Goal: Obtain resource: Download file/media

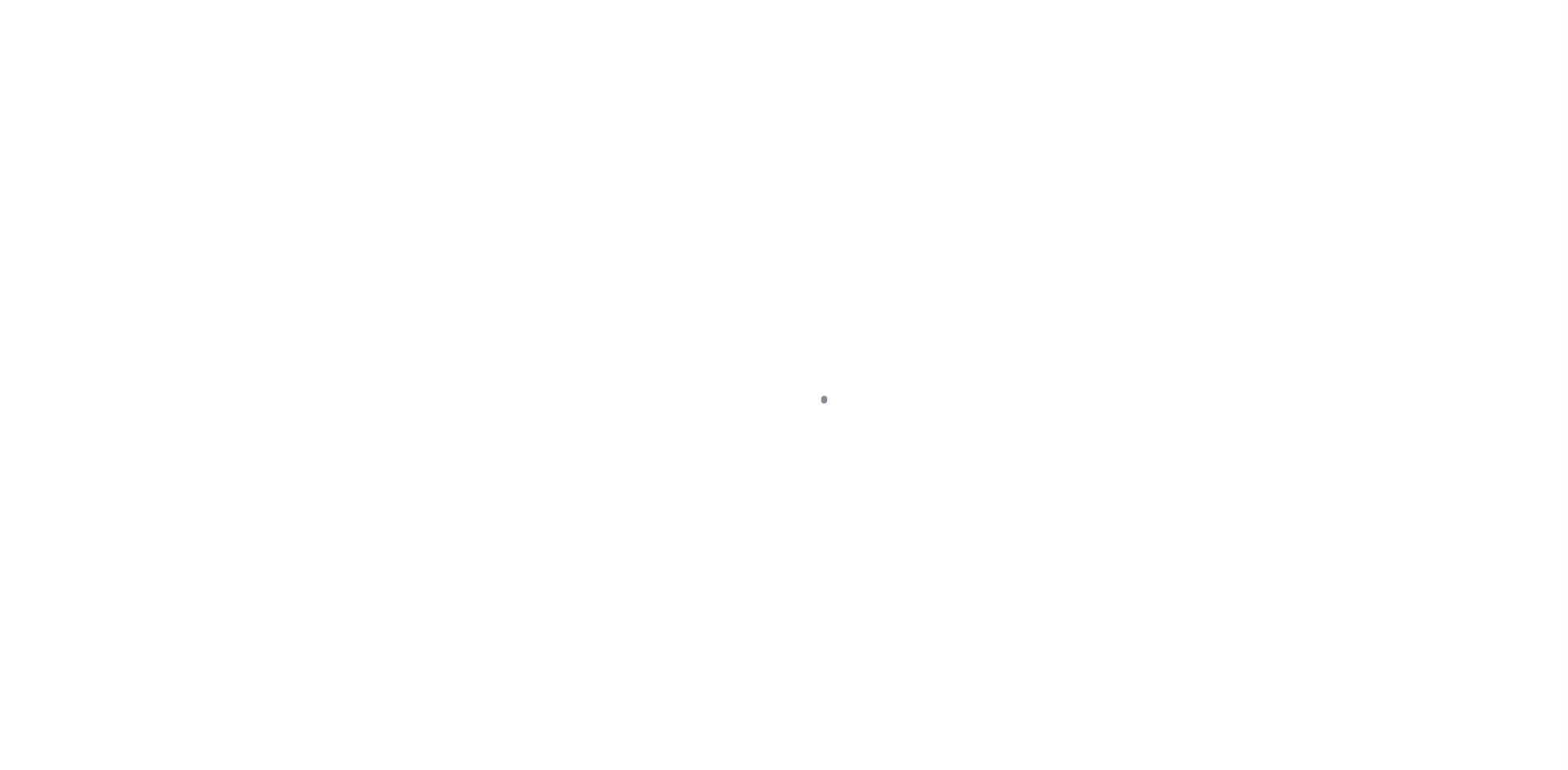
select select
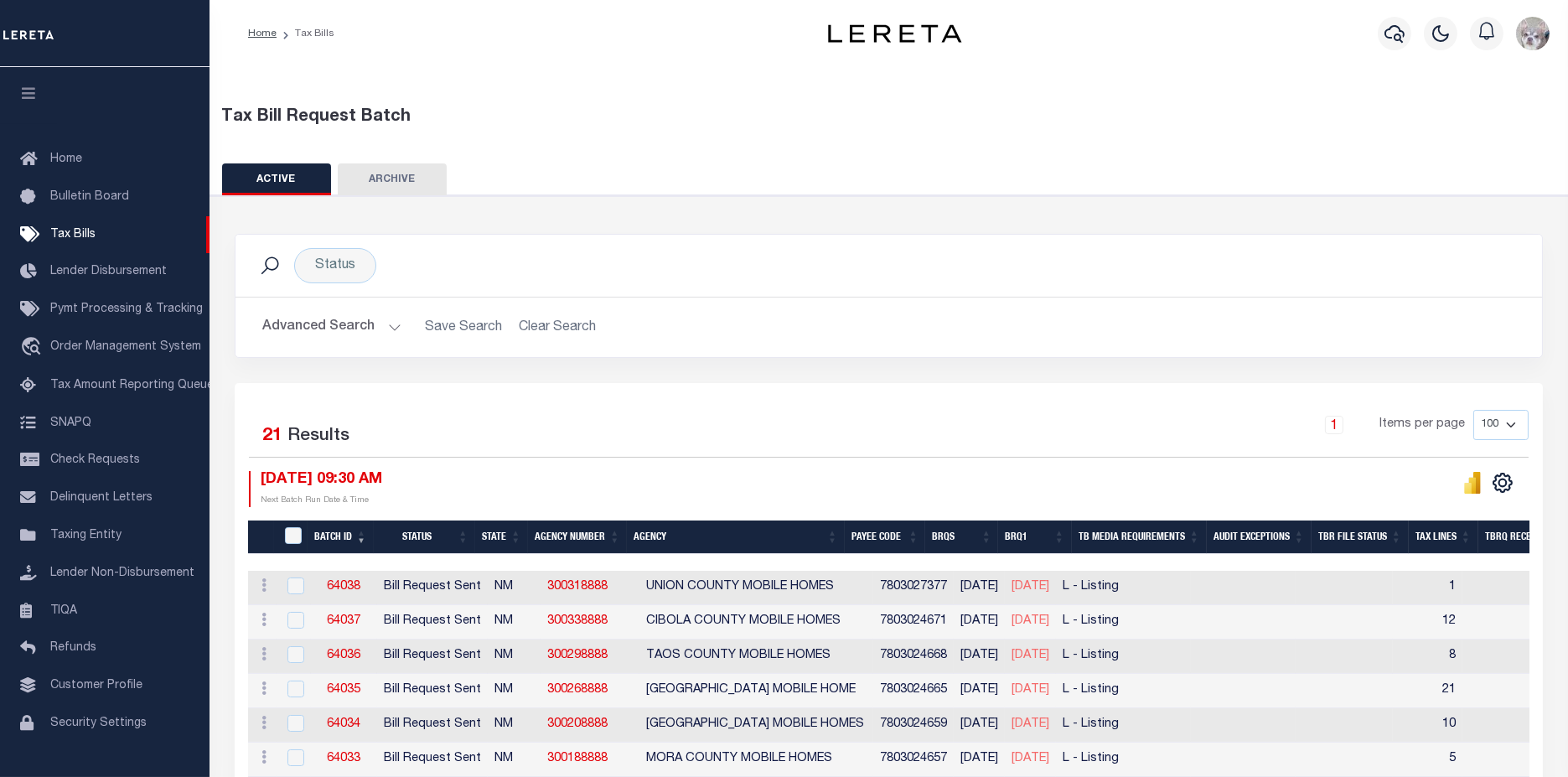
click at [335, 327] on button "Advanced Search" at bounding box center [332, 327] width 139 height 33
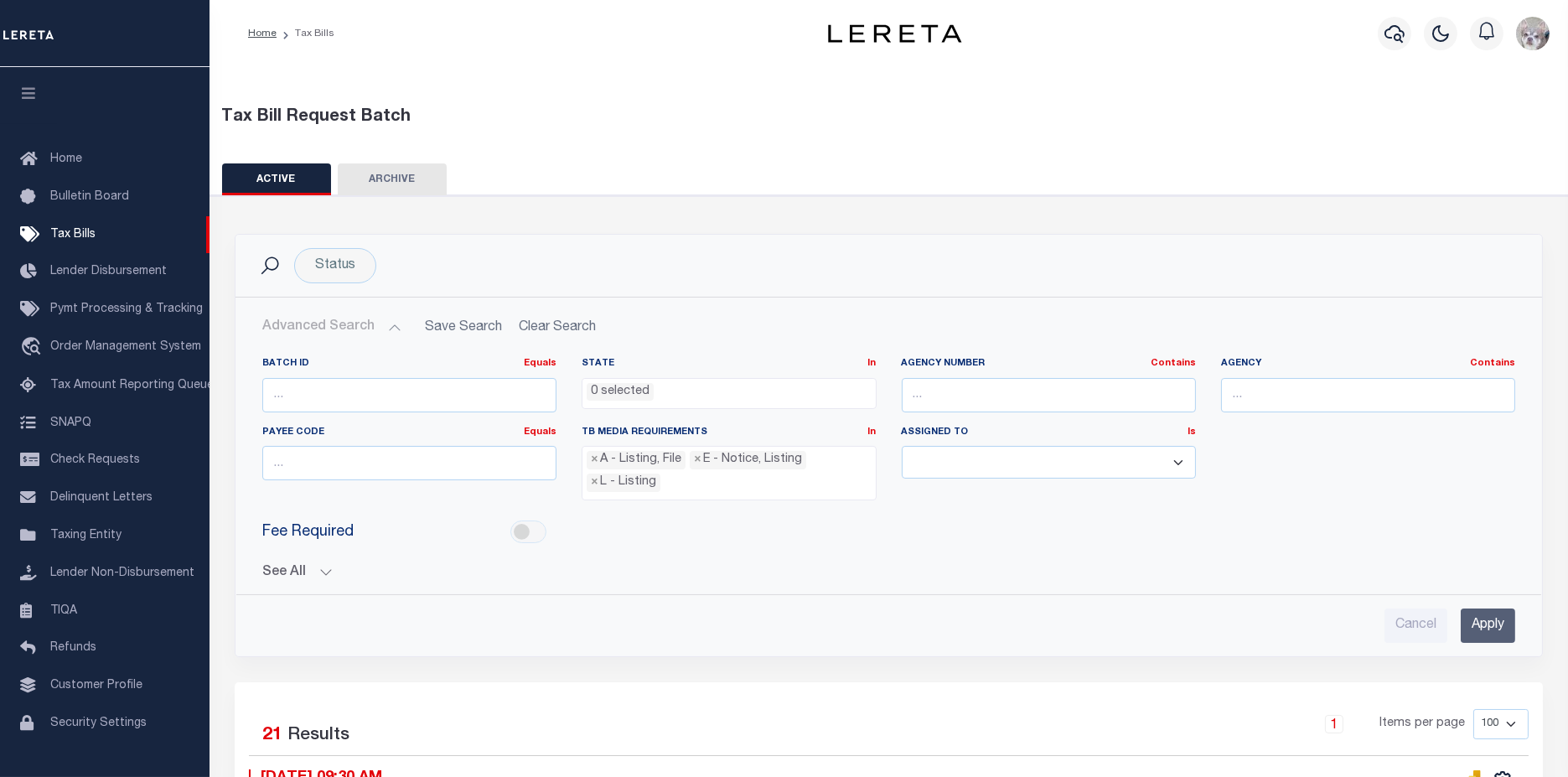
click at [287, 565] on button "See All" at bounding box center [889, 573] width 1253 height 16
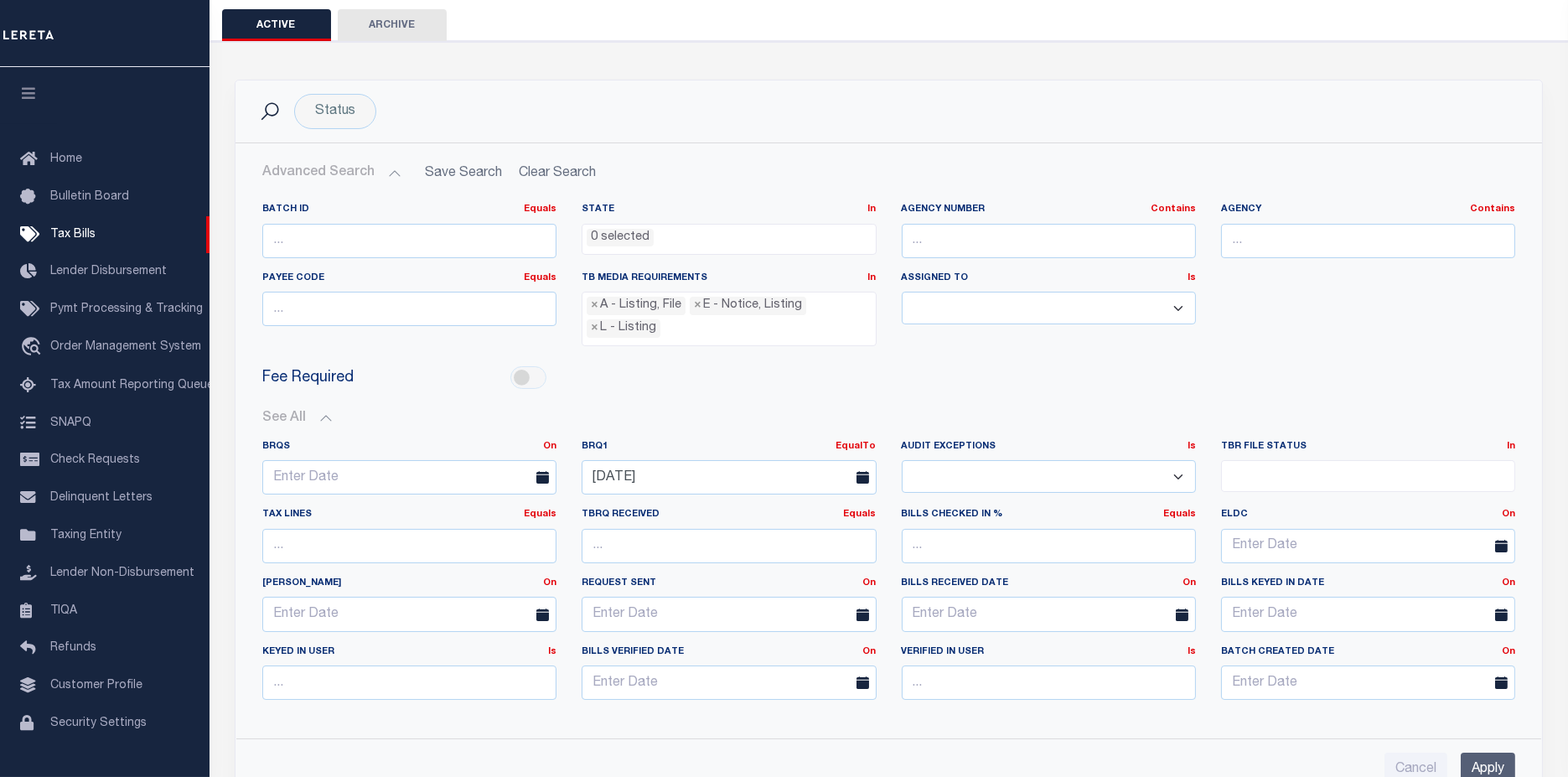
scroll to position [186, 0]
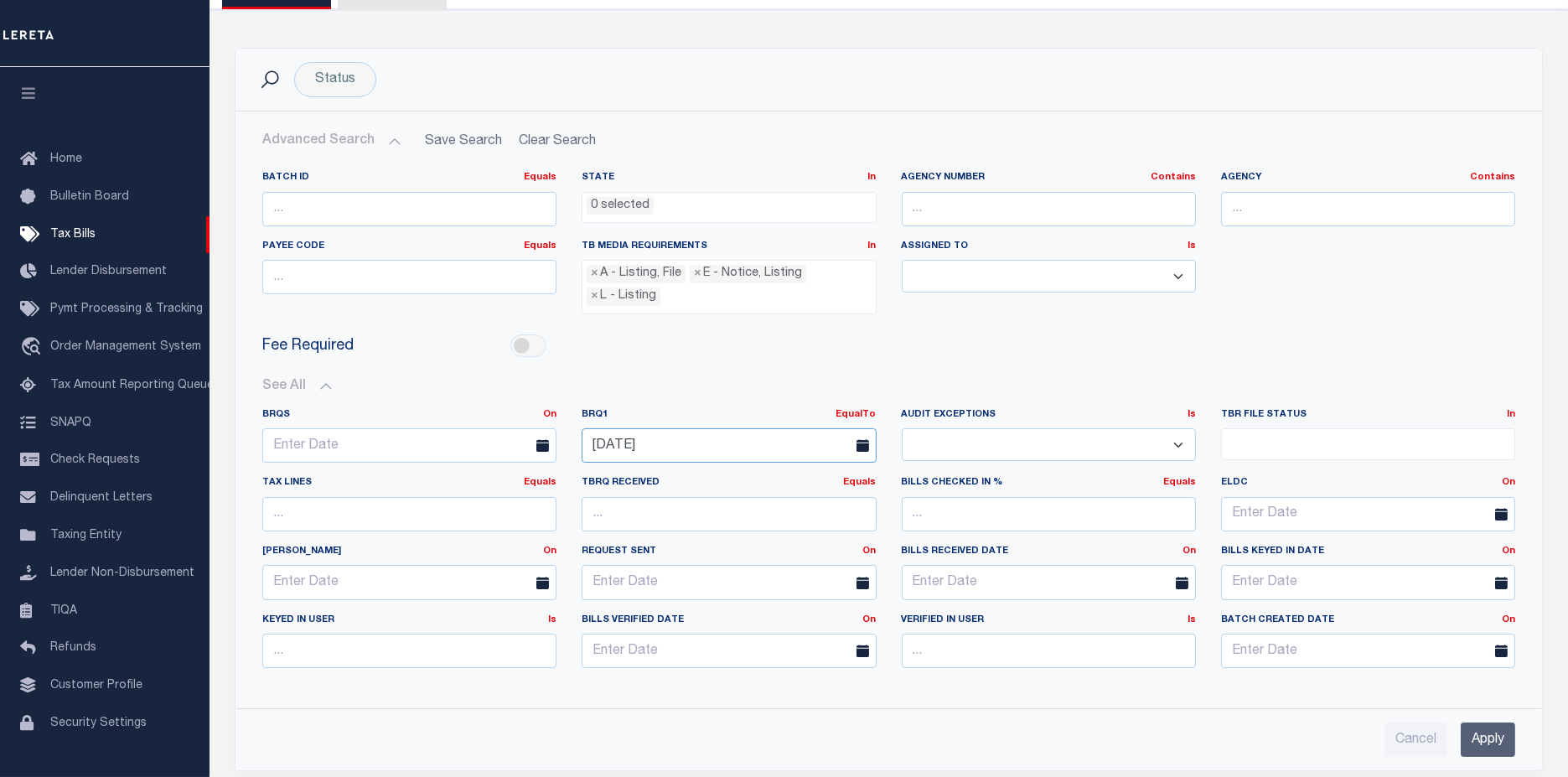
click at [687, 448] on input "[DATE]" at bounding box center [728, 446] width 294 height 35
click at [702, 541] on span "3" at bounding box center [710, 534] width 33 height 33
type input "[DATE]"
click at [1476, 734] on input "Apply" at bounding box center [1489, 741] width 55 height 35
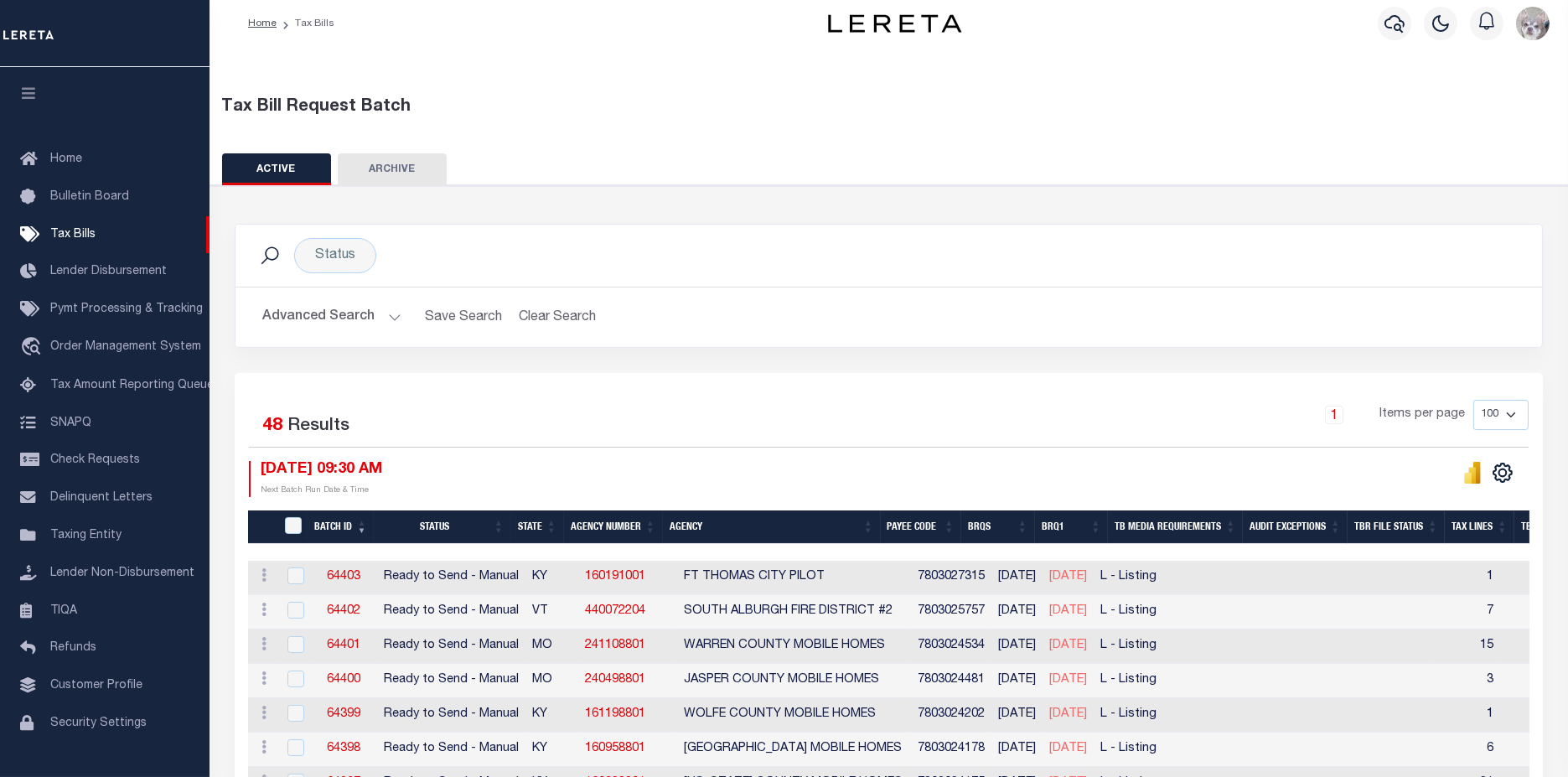
scroll to position [0, 0]
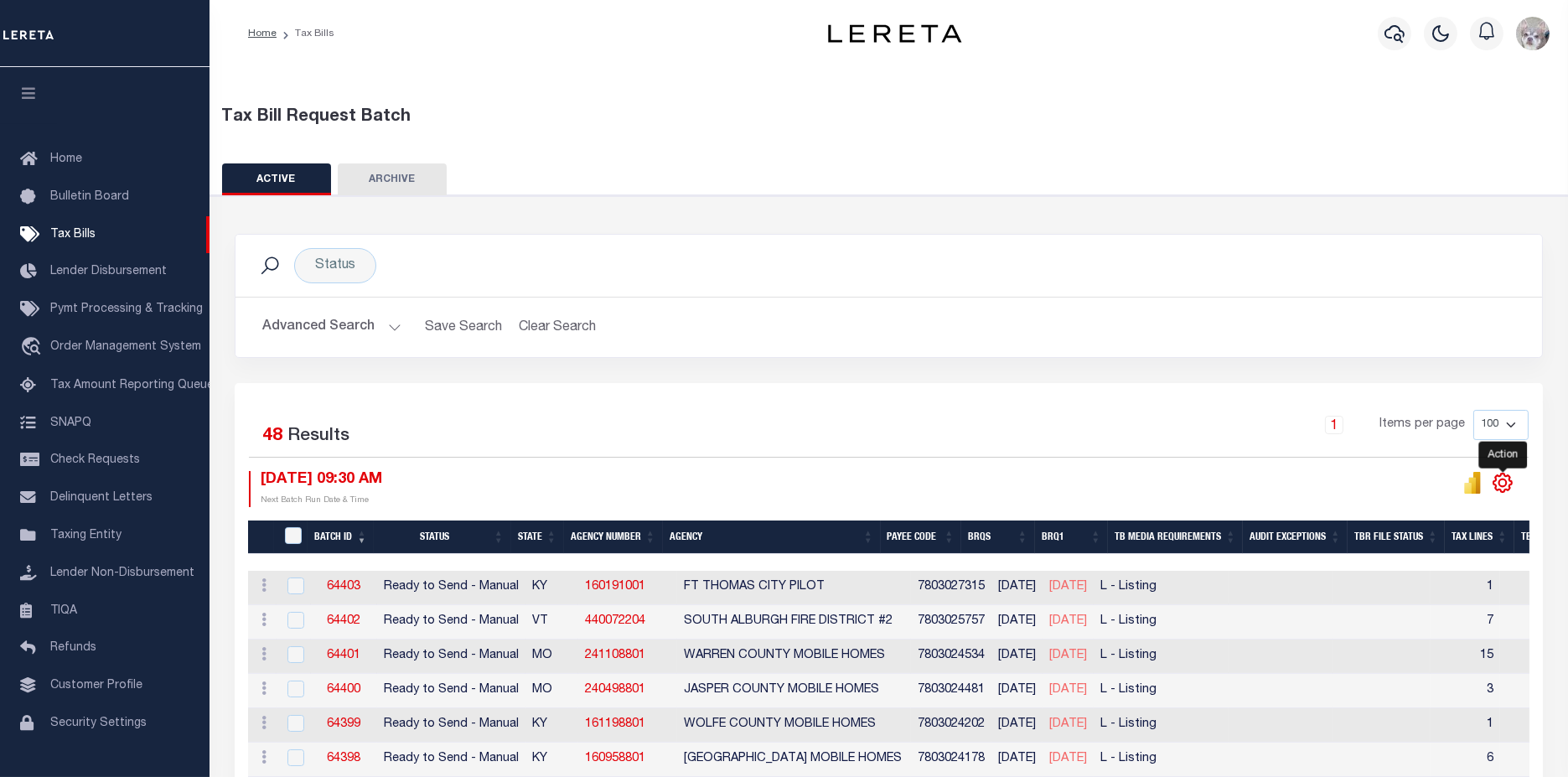
click at [1505, 483] on icon "" at bounding box center [1503, 483] width 22 height 22
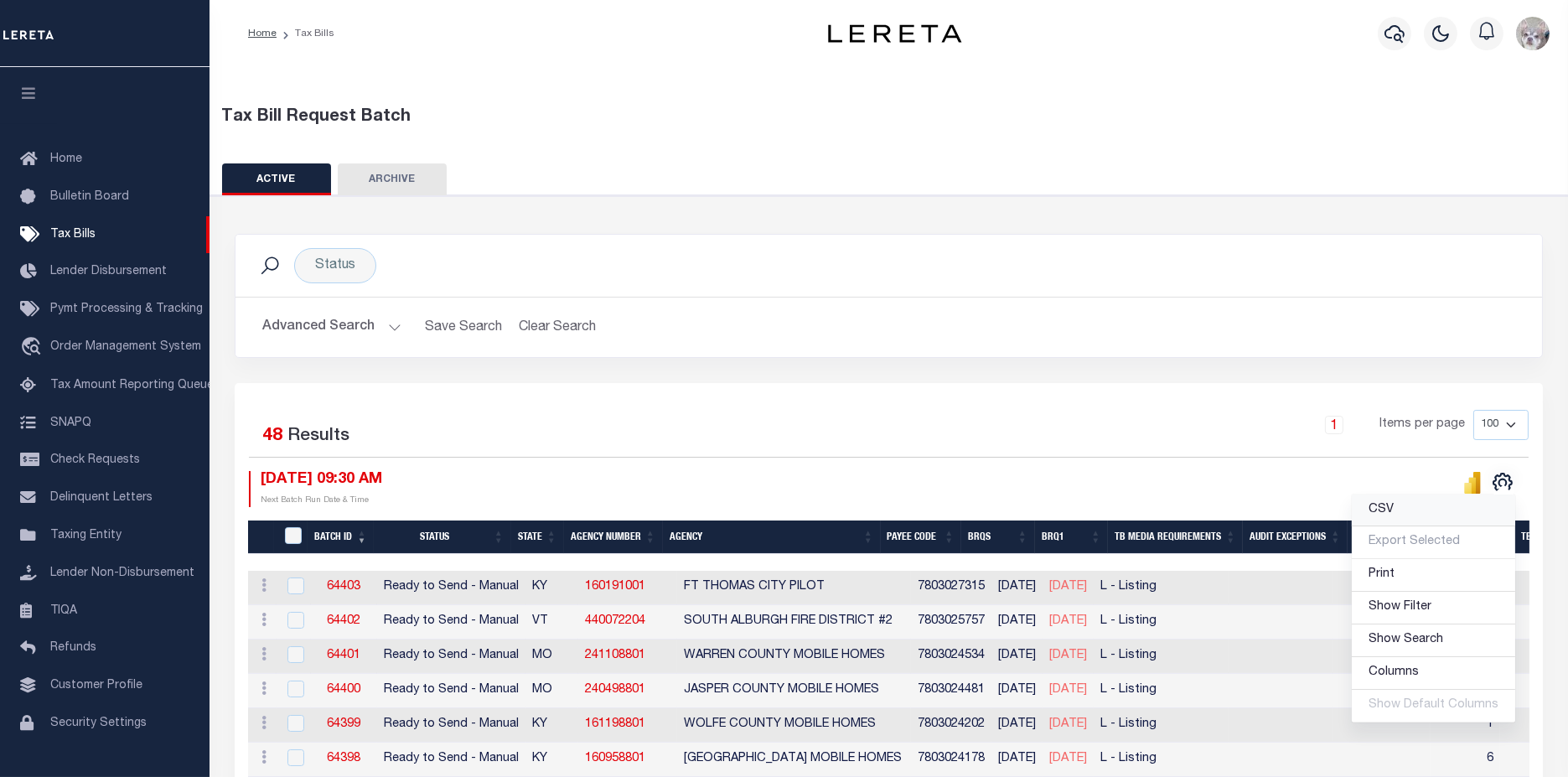
click at [1387, 511] on span "CSV" at bounding box center [1381, 510] width 26 height 12
